Goal: Check status: Check status

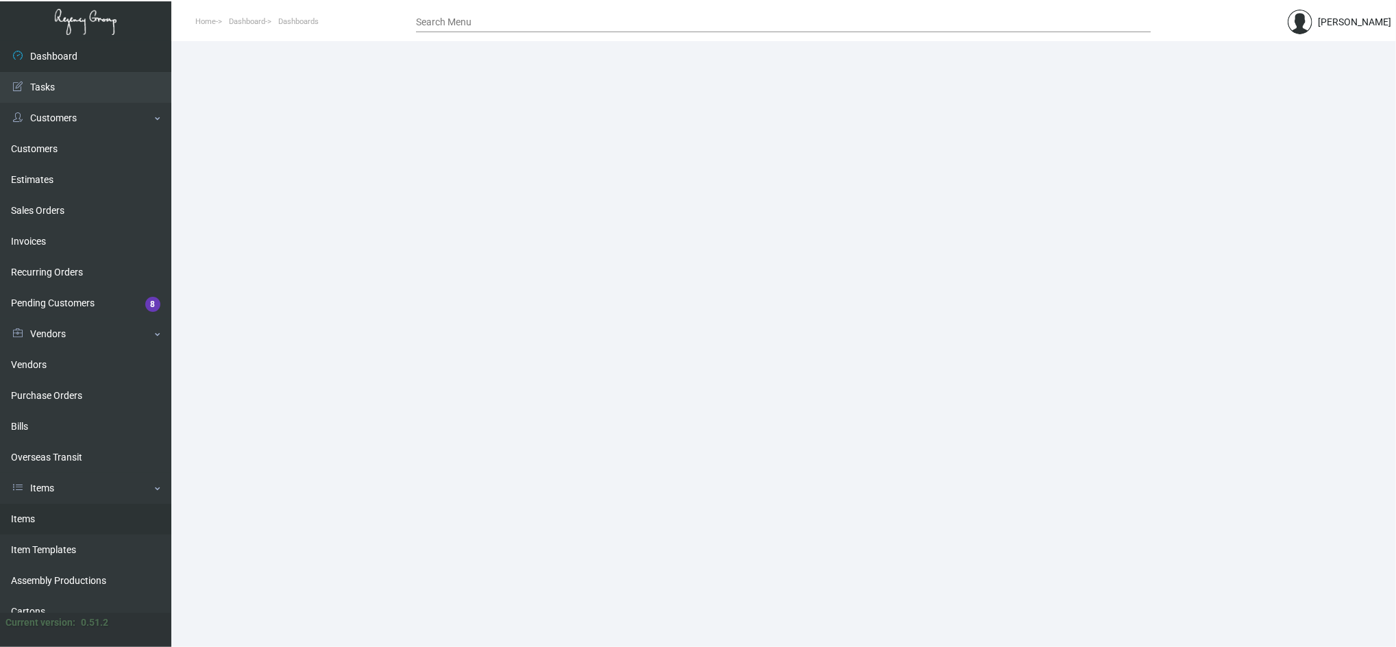
click at [42, 507] on link "Items" at bounding box center [85, 519] width 171 height 31
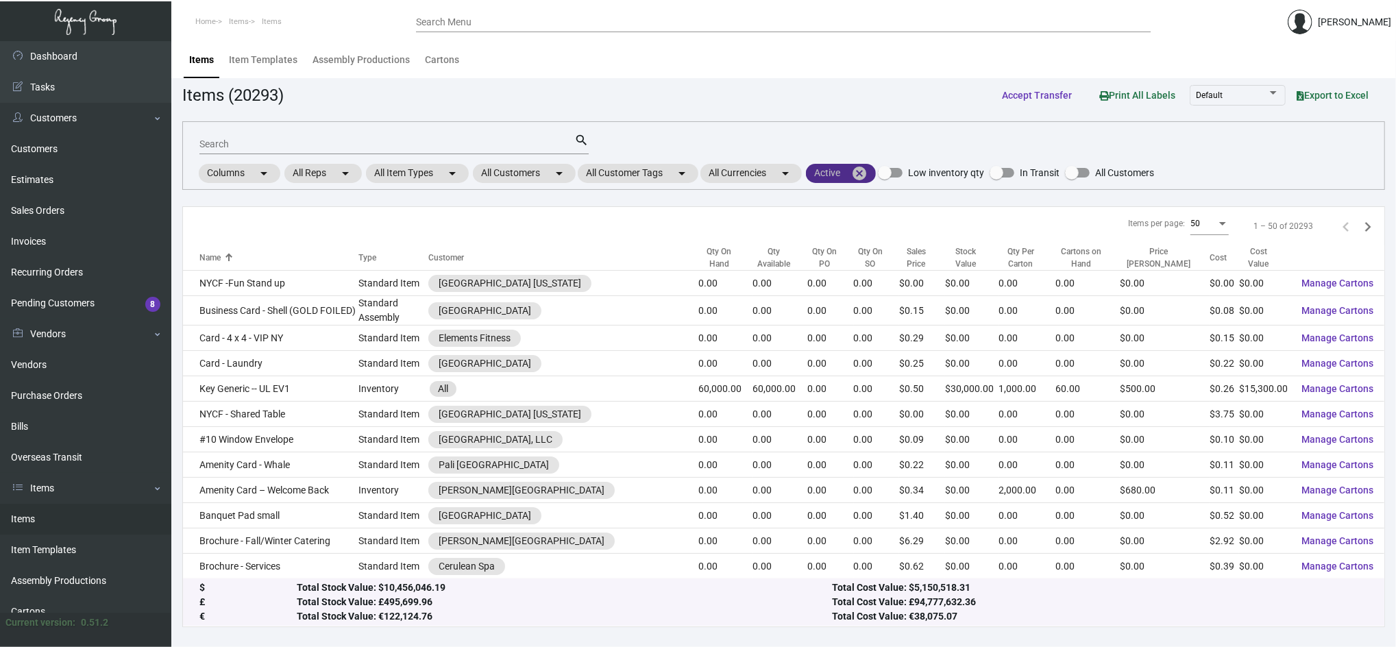
click at [858, 172] on mat-icon "cancel" at bounding box center [859, 173] width 16 height 16
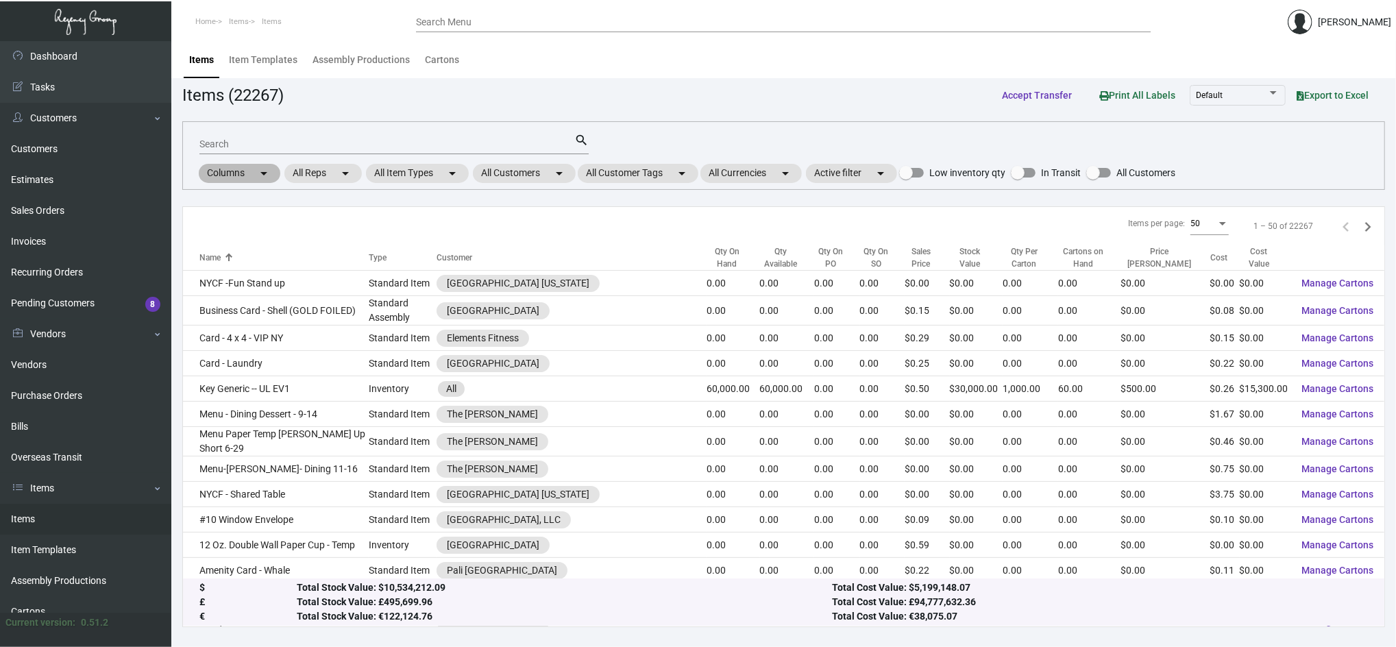
click at [544, 183] on div "Columns arrow_drop_down All Reps arrow_drop_down All Item Types arrow_drop_down…" at bounding box center [686, 173] width 979 height 23
click at [530, 174] on mat-chip "All Customers arrow_drop_down" at bounding box center [524, 173] width 103 height 19
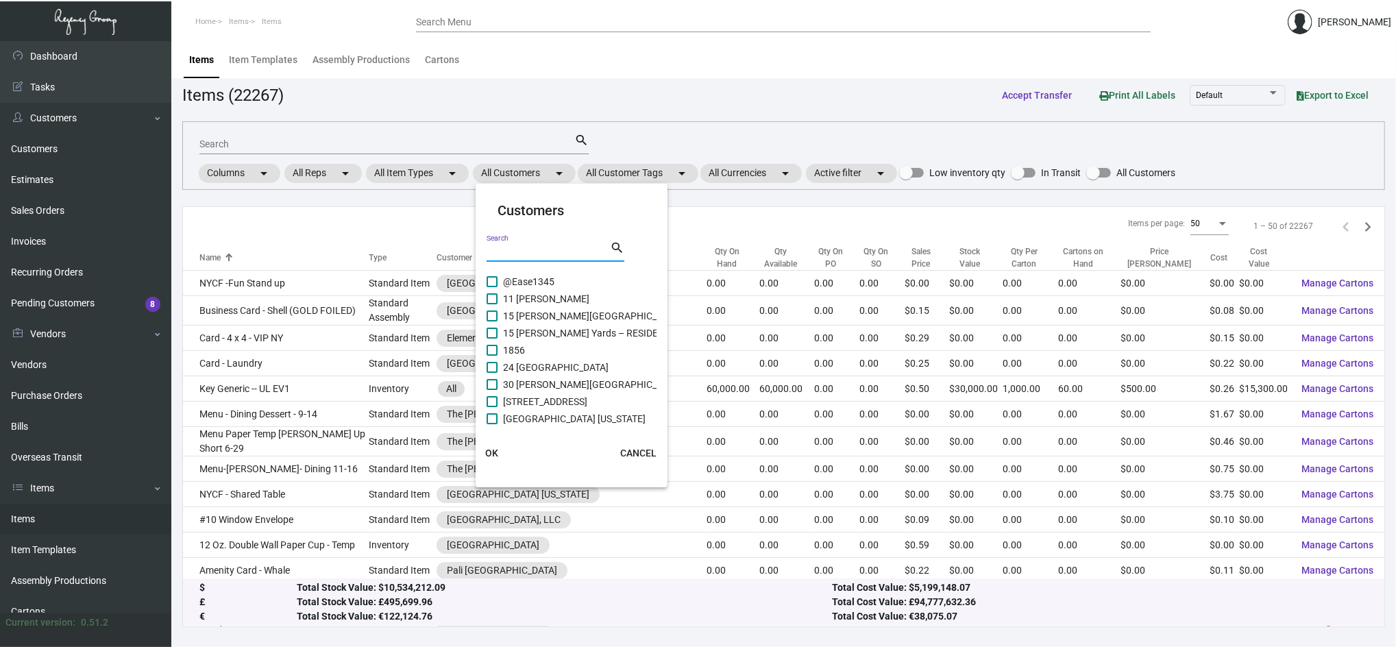
click at [542, 256] on input "Search" at bounding box center [548, 252] width 123 height 11
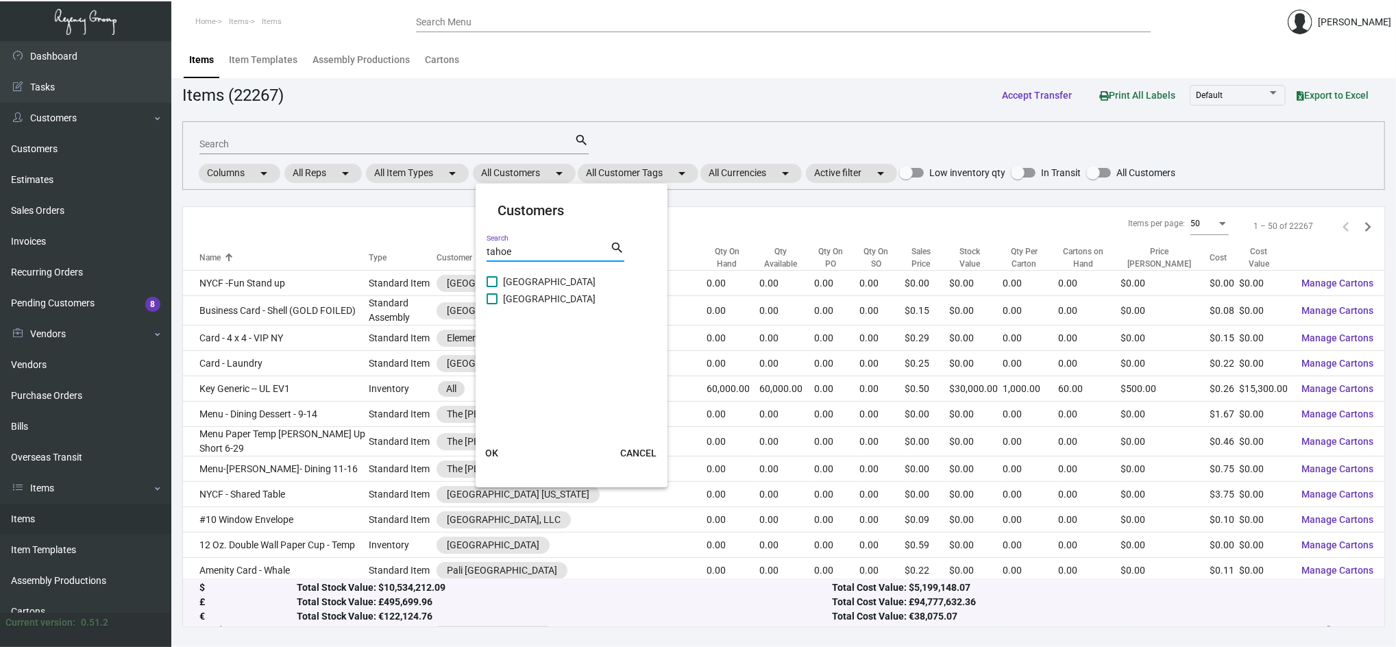
type input "tahoe"
click at [554, 282] on span "[GEOGRAPHIC_DATA]" at bounding box center [549, 281] width 93 height 16
click at [492, 287] on input "[GEOGRAPHIC_DATA]" at bounding box center [491, 287] width 1 height 1
checkbox input "true"
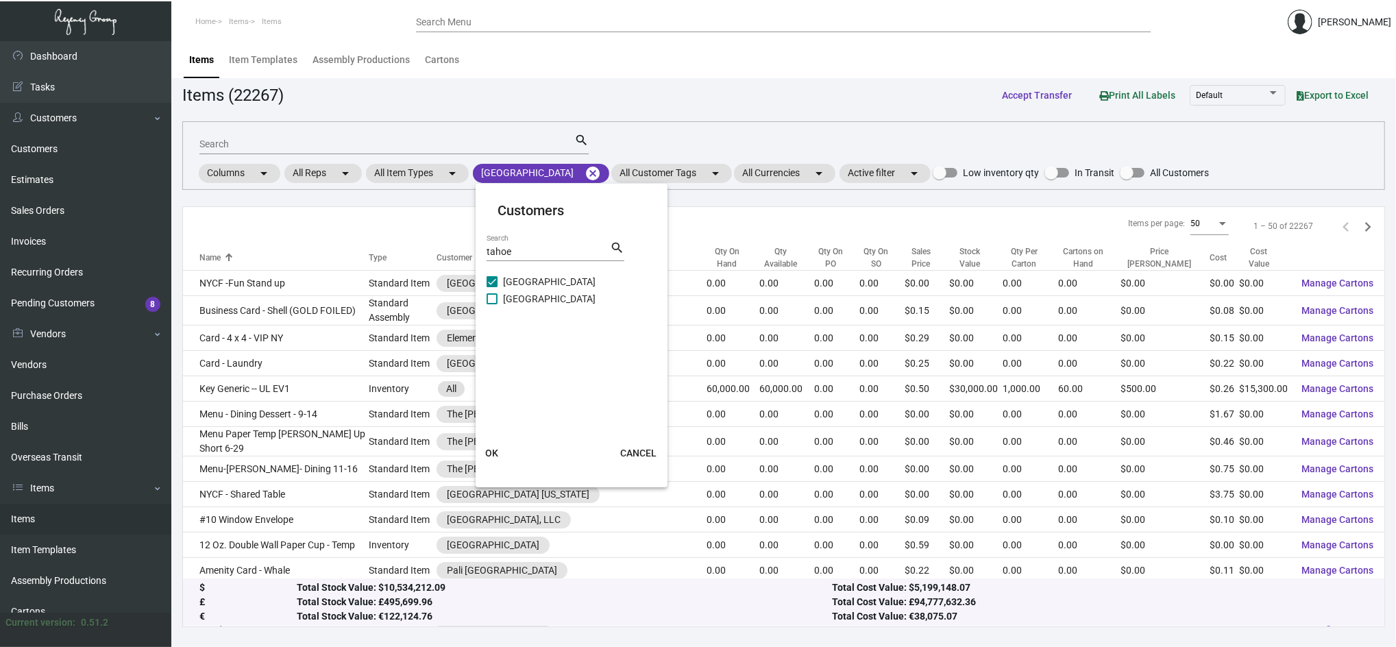
click at [559, 302] on span "[GEOGRAPHIC_DATA]" at bounding box center [549, 299] width 93 height 16
click at [492, 304] on input "[GEOGRAPHIC_DATA]" at bounding box center [491, 304] width 1 height 1
checkbox input "true"
click at [487, 455] on span "OK" at bounding box center [491, 452] width 13 height 11
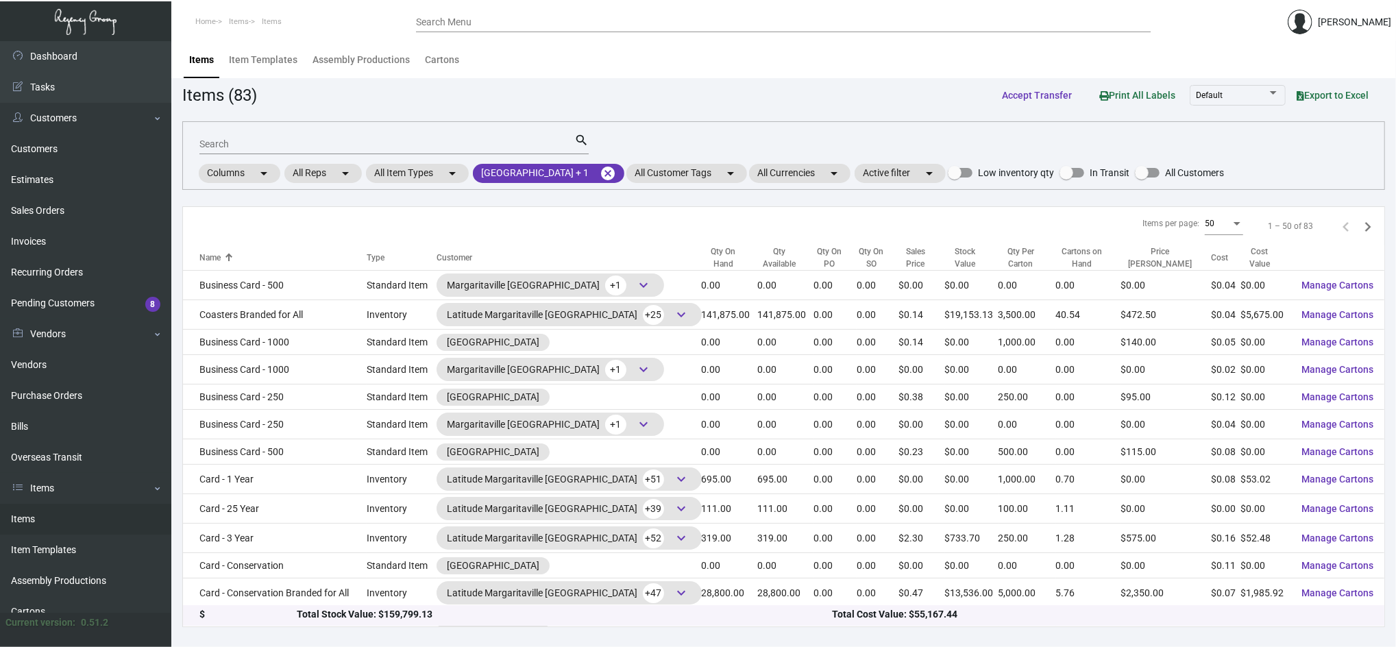
click at [265, 156] on mat-form-field "Search search" at bounding box center [393, 143] width 389 height 42
click at [257, 147] on input "Search" at bounding box center [386, 144] width 375 height 11
type input "pad"
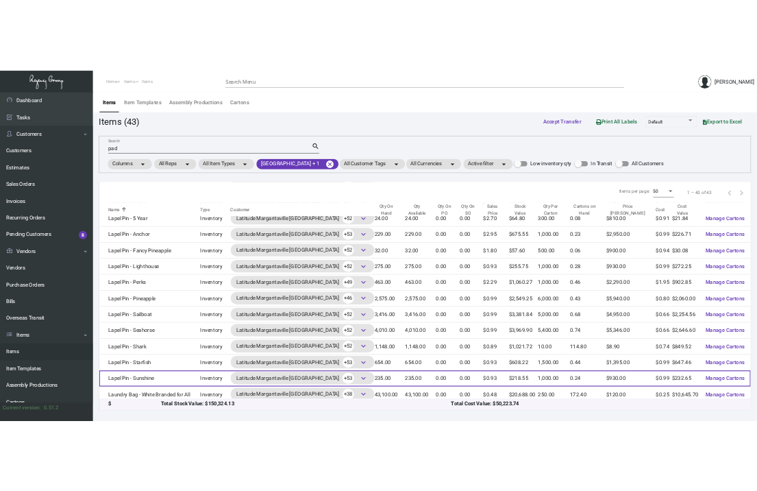
scroll to position [930, 0]
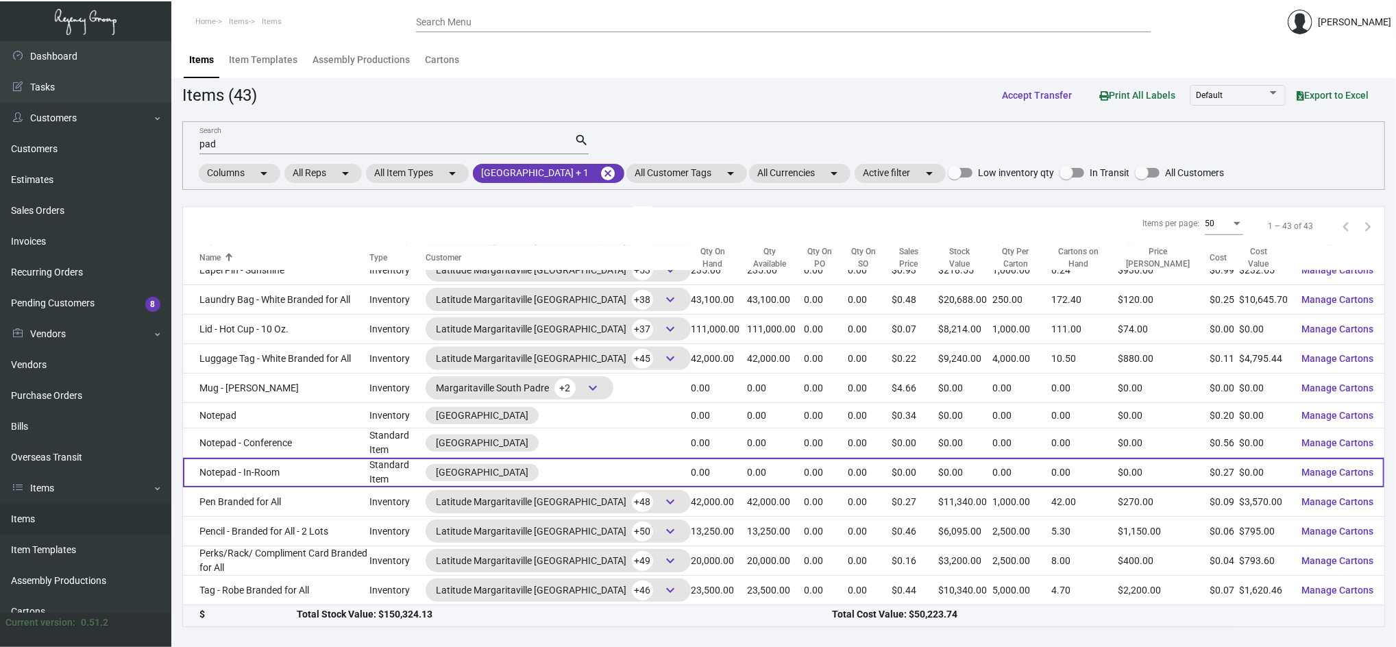
click at [328, 475] on td "Notepad - In-Room" at bounding box center [276, 472] width 186 height 29
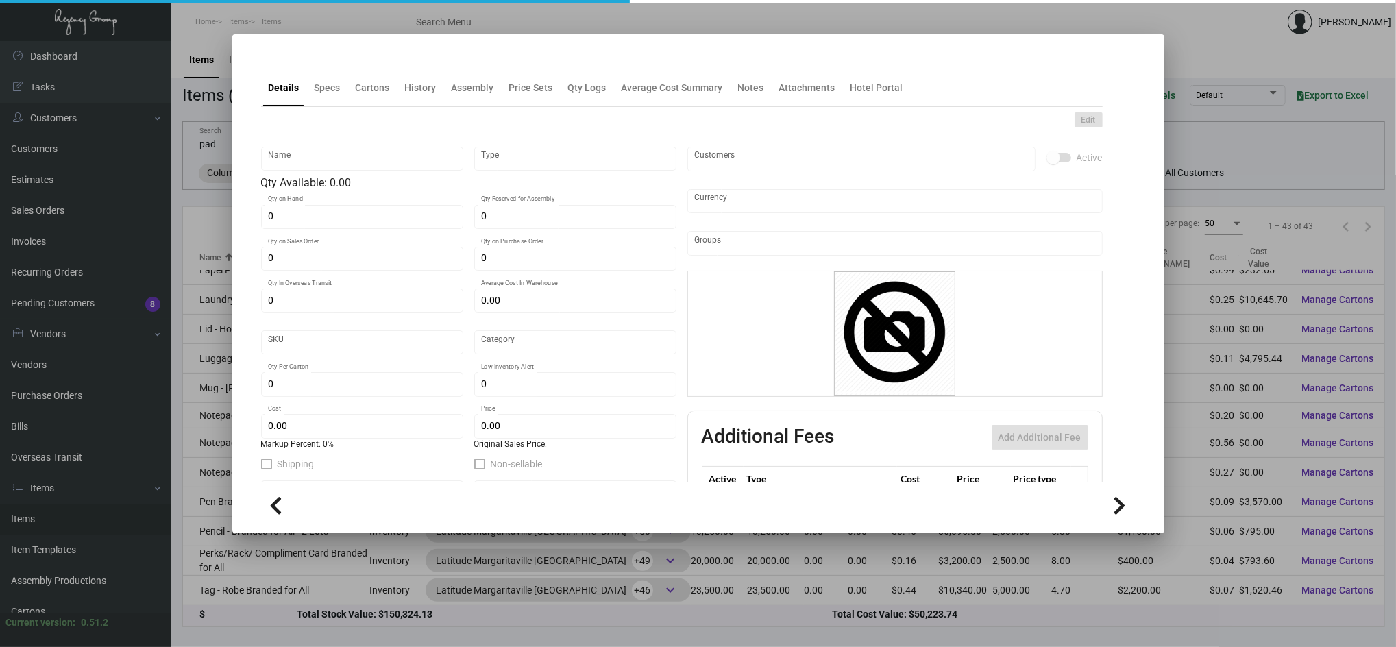
type input "Notepad - In-Room"
type input "Standard Item"
type input "$ 0.00"
type input "Standard"
type input "$ 0.27"
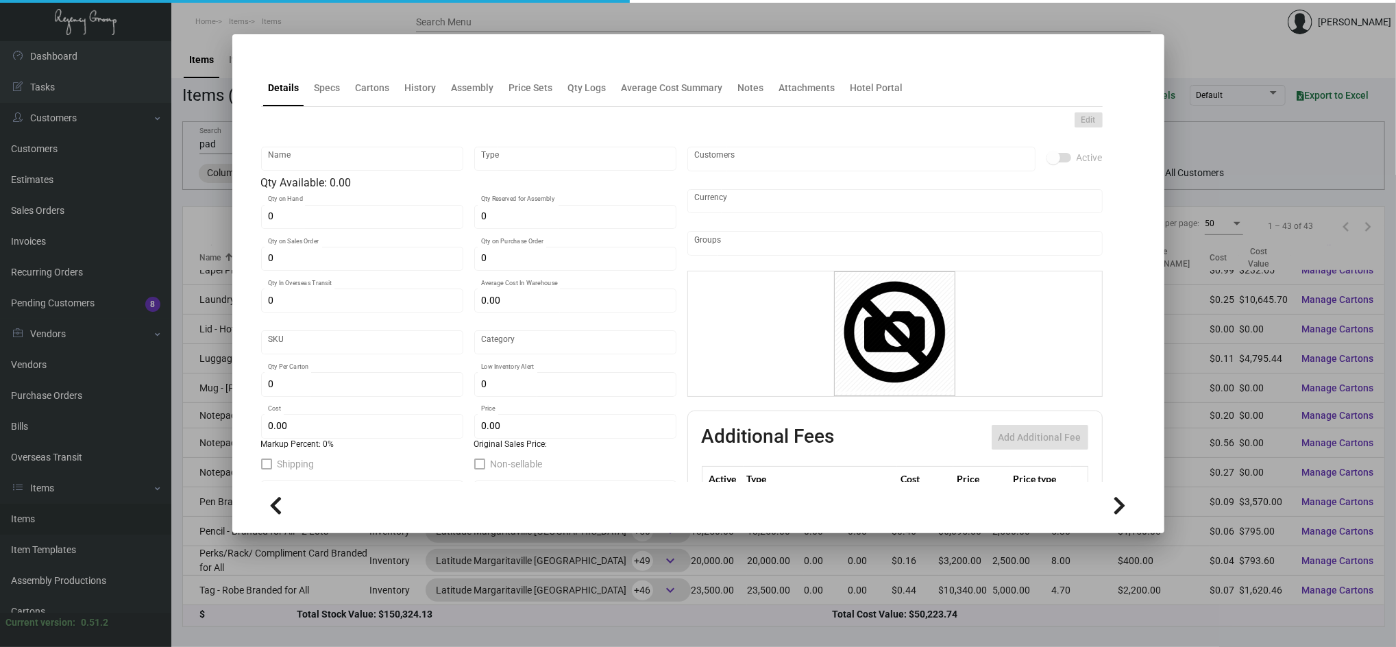
type input "$ 0.00"
checkbox input "true"
type input "United States Dollar $"
click at [413, 101] on div "History" at bounding box center [420, 87] width 42 height 33
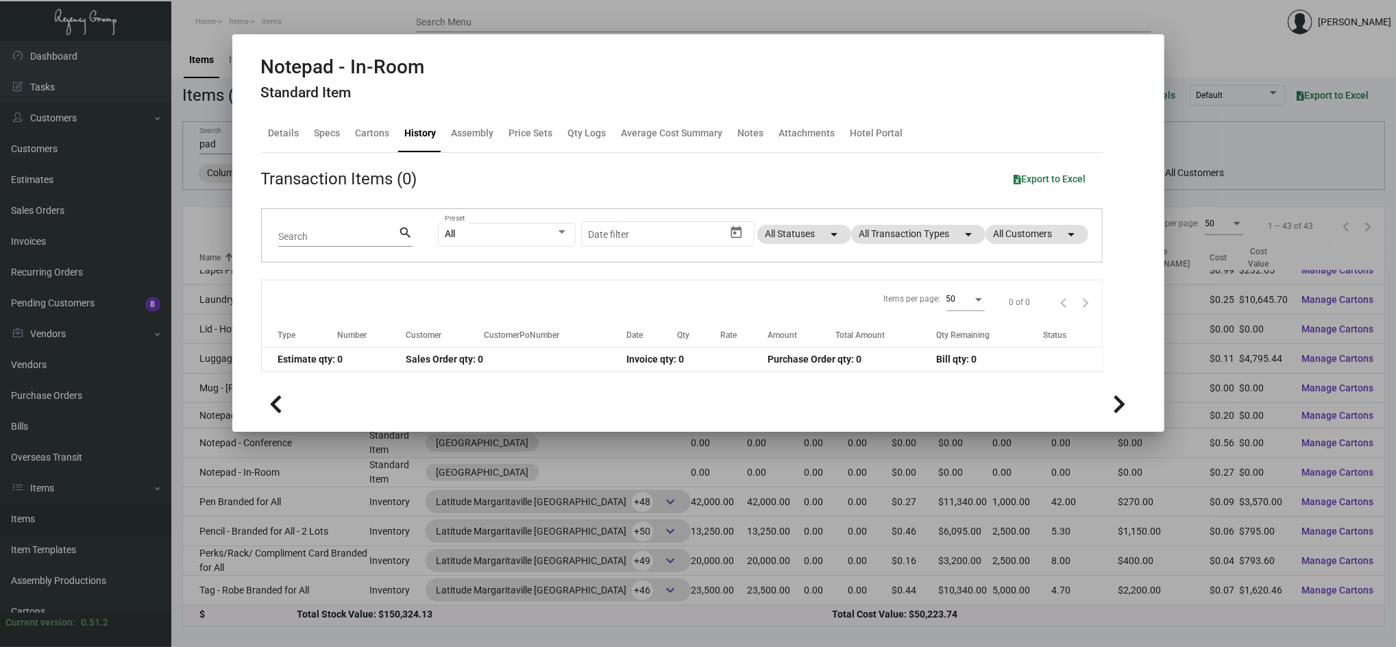
click at [915, 194] on app-item-usage-history "Transaction Items (0) Export to Excel Search search All Preset Start date – Dat…" at bounding box center [681, 270] width 841 height 206
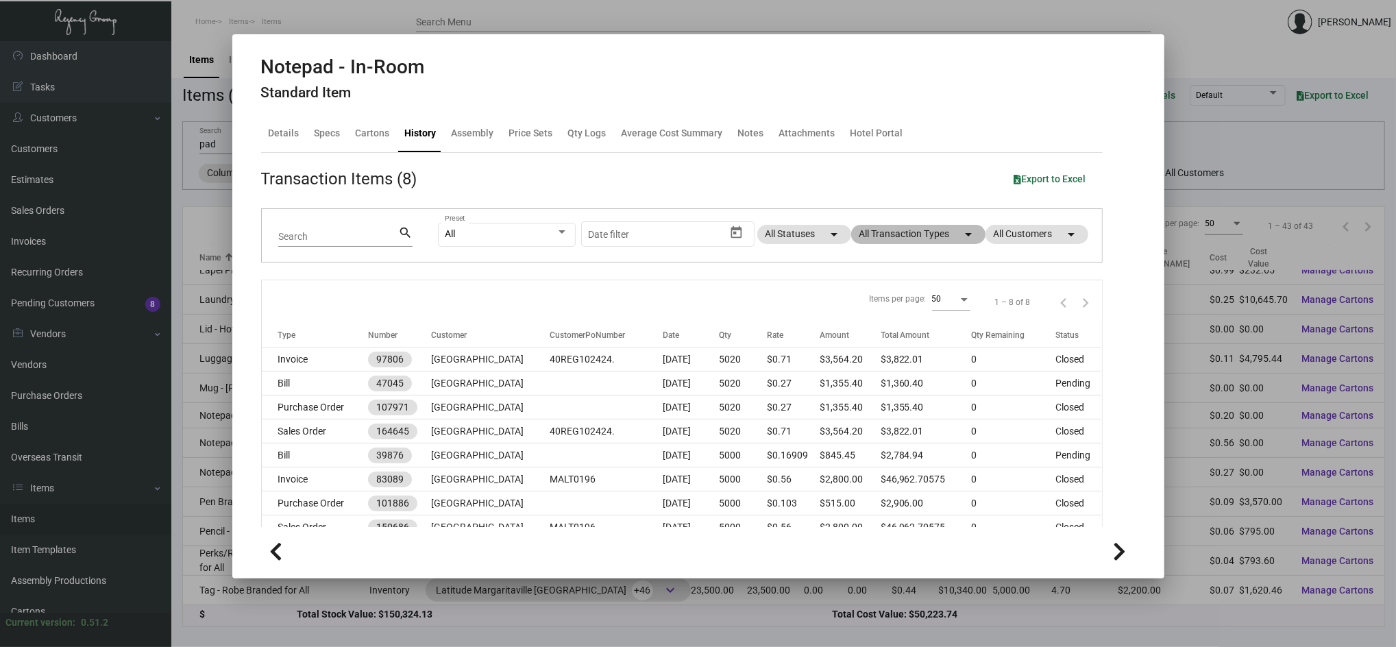
click at [923, 225] on mat-chip "All Transaction Types arrow_drop_down" at bounding box center [918, 234] width 134 height 19
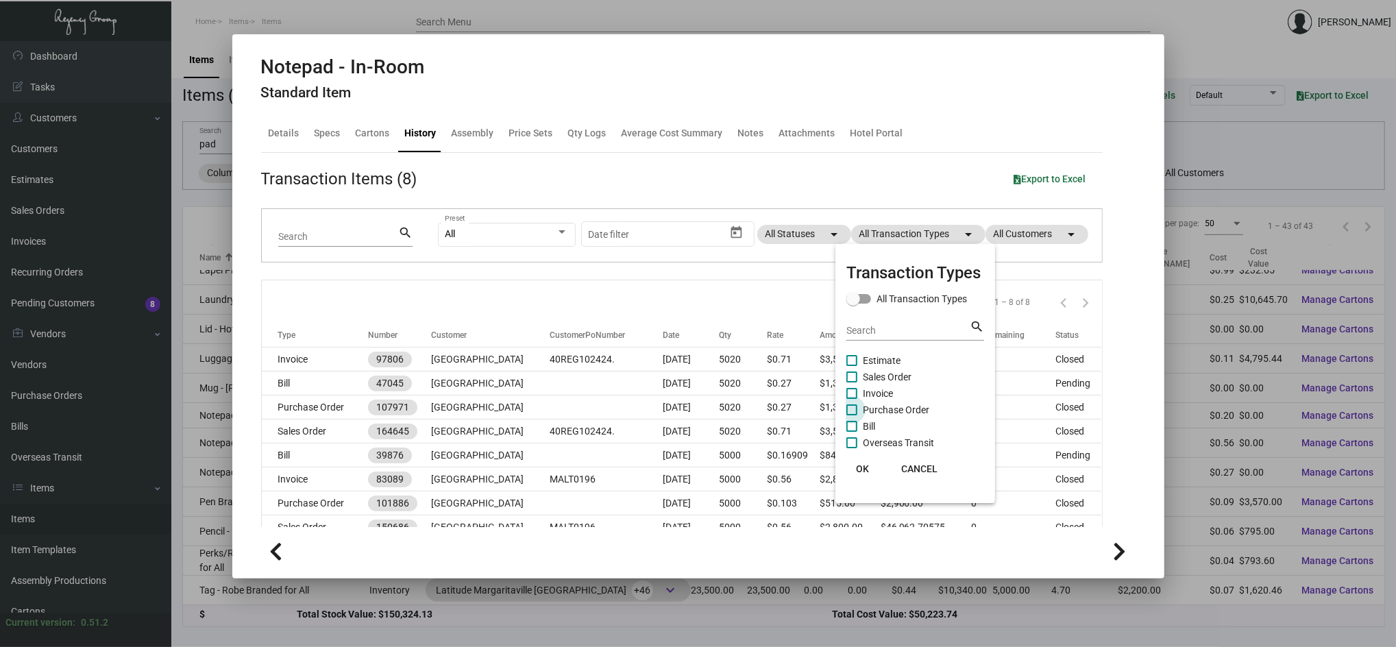
click at [922, 410] on span "Purchase Order" at bounding box center [896, 410] width 66 height 16
click at [852, 415] on input "Purchase Order" at bounding box center [851, 415] width 1 height 1
checkbox input "true"
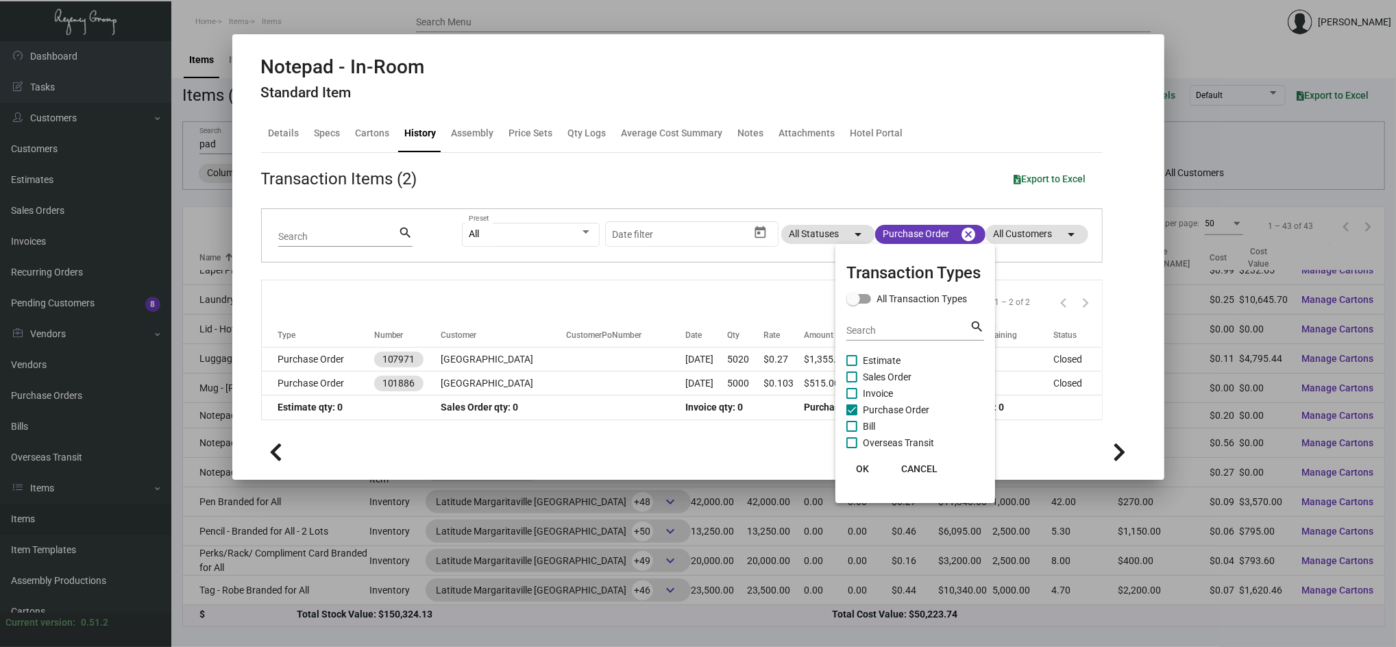
click at [286, 357] on div at bounding box center [698, 323] width 1396 height 647
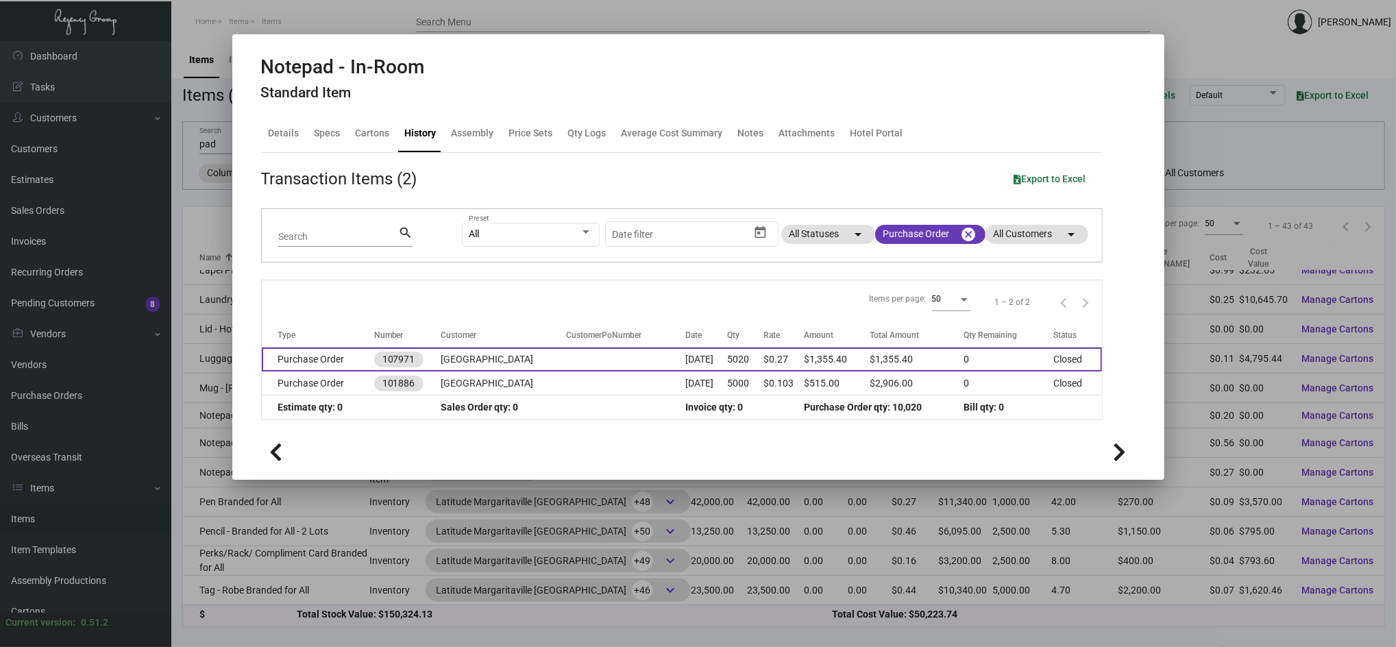
click at [342, 356] on td "Purchase Order" at bounding box center [318, 359] width 112 height 24
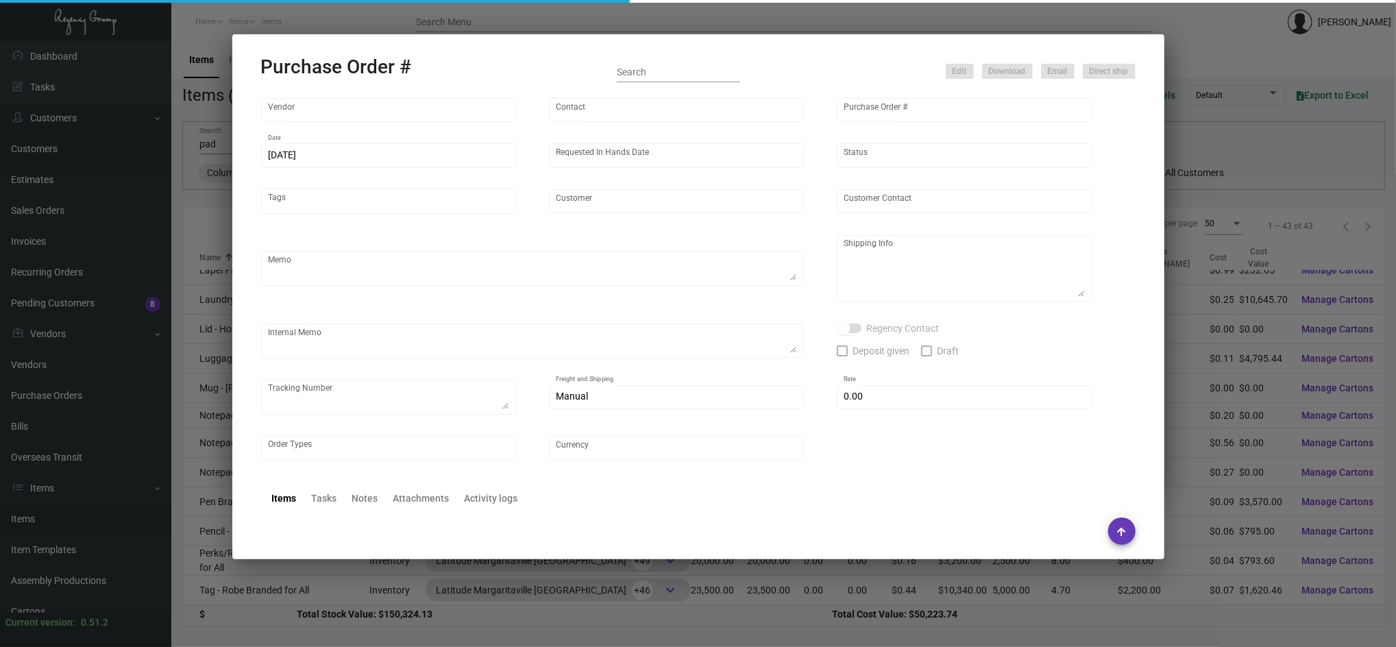
type input "[PERSON_NAME] Printing"
type input "[PERSON_NAME]"
type input "107971"
type input "[DATE]"
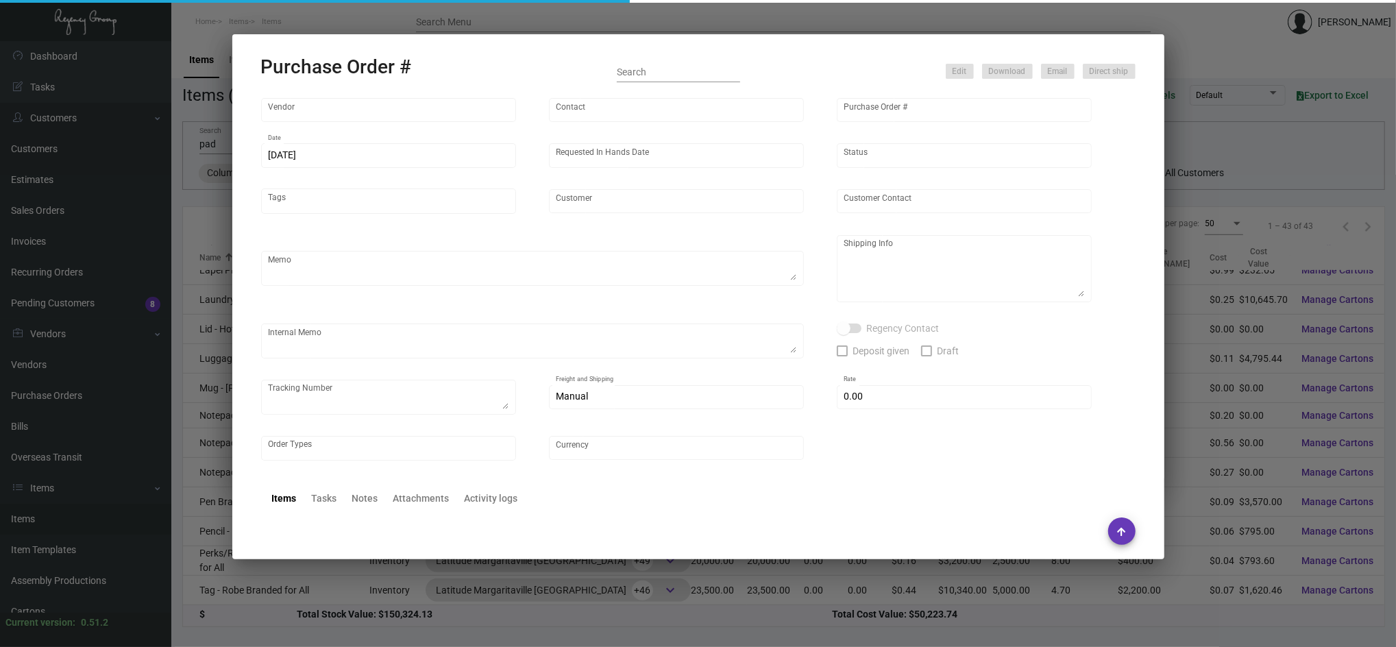
type input "[GEOGRAPHIC_DATA]"
type input "[PERSON_NAME]"
type textarea "PLEASE SEND PDF PROOFS TO OUR ART TEAM ; [EMAIL_ADDRESS][DOMAIN_NAME] WITH ME I…"
type textarea "[GEOGRAPHIC_DATA] - [PERSON_NAME] [STREET_ADDRESS]"
type textarea "10.23 - Proofs sent over; APPROVED. Label provided to vendor to ship to hotel. …"
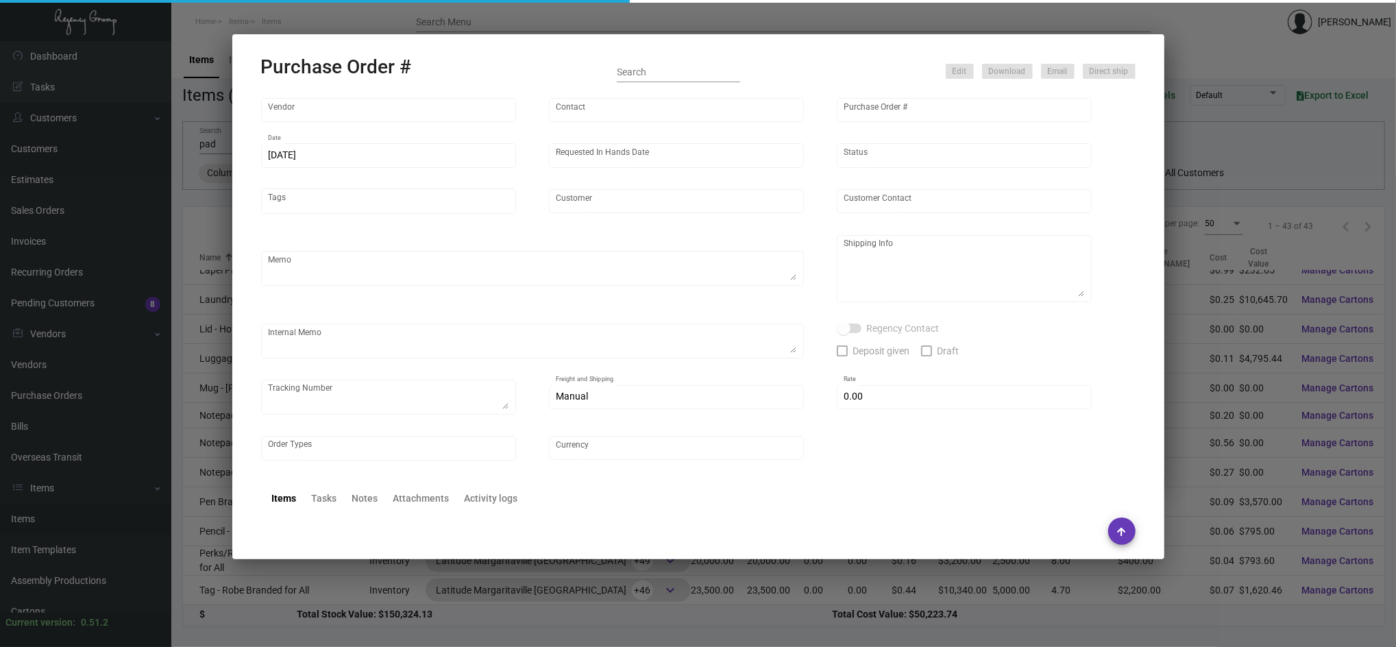
type input "$ 0.00"
type input "United States Dollar $"
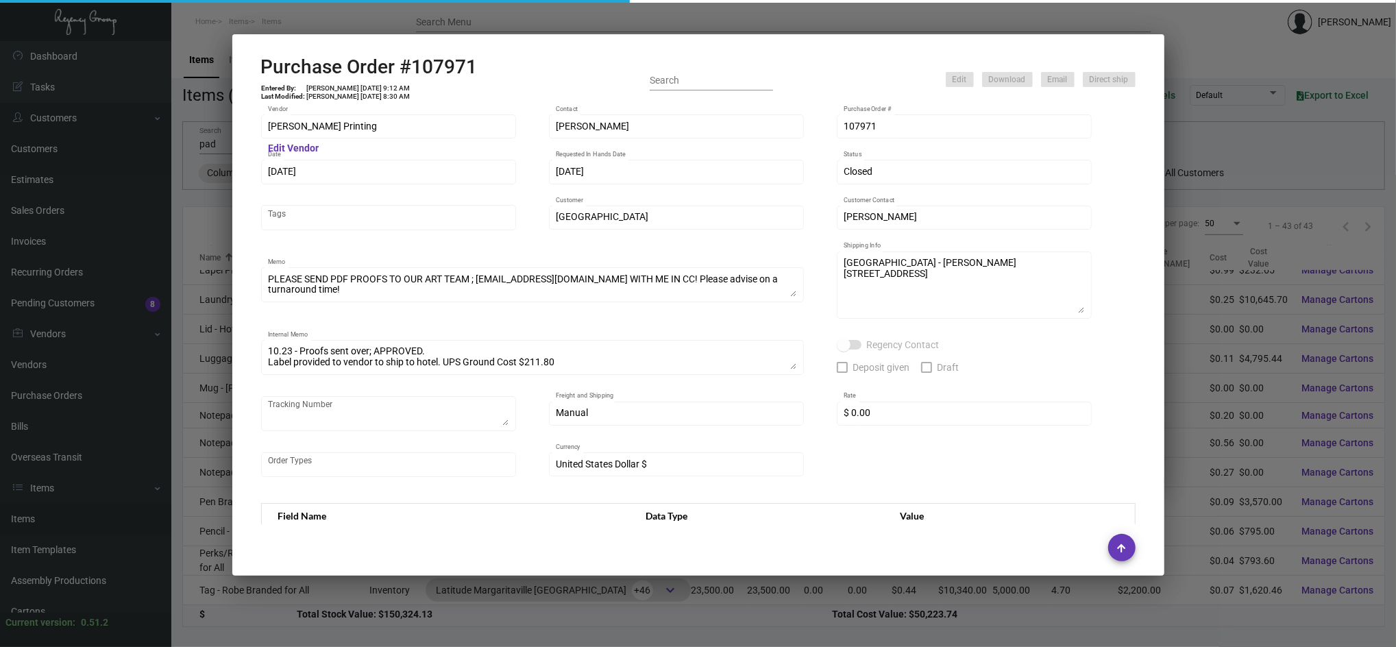
click at [415, 62] on h2 "Purchase Order #107971" at bounding box center [369, 67] width 217 height 23
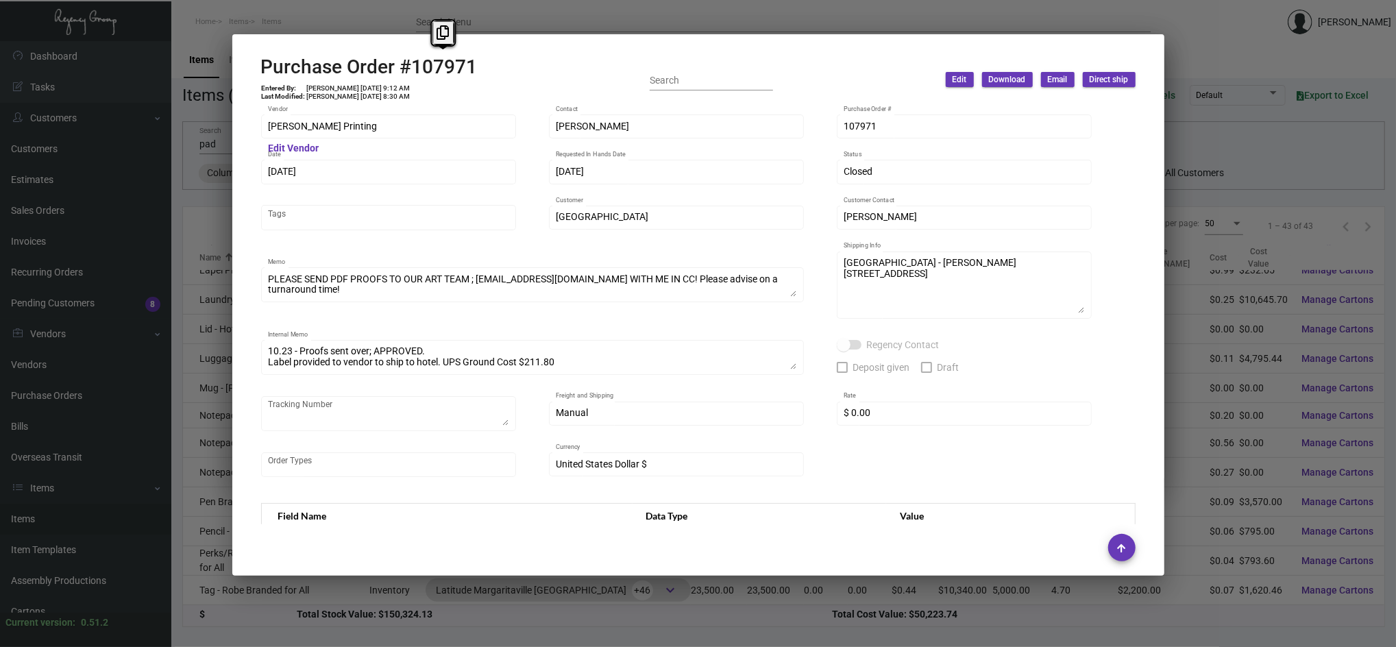
click at [415, 62] on h2 "Purchase Order #107971" at bounding box center [369, 67] width 217 height 23
copy h2 "107971"
